Goal: Transaction & Acquisition: Book appointment/travel/reservation

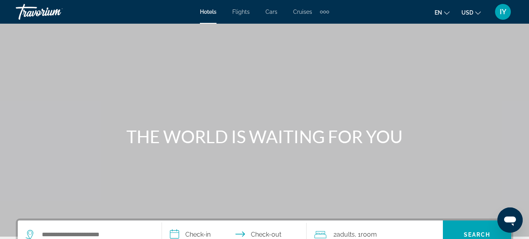
click at [243, 14] on span "Flights" at bounding box center [240, 12] width 17 height 6
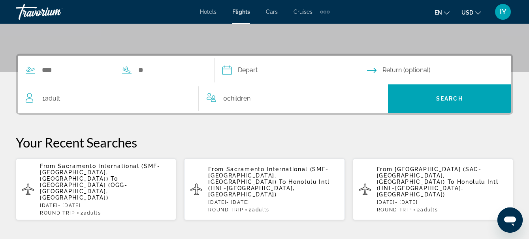
scroll to position [172, 0]
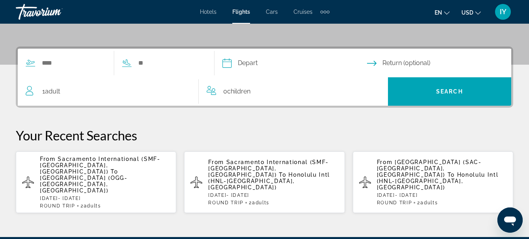
click at [80, 177] on span "[GEOGRAPHIC_DATA] (OGG-[GEOGRAPHIC_DATA], [GEOGRAPHIC_DATA])" at bounding box center [84, 184] width 88 height 19
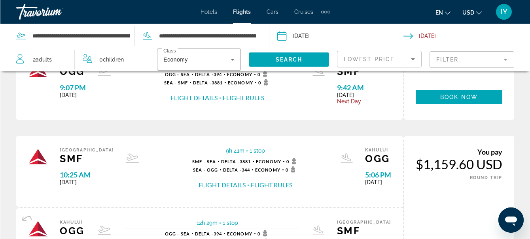
scroll to position [135, 0]
